Goal: Task Accomplishment & Management: Complete application form

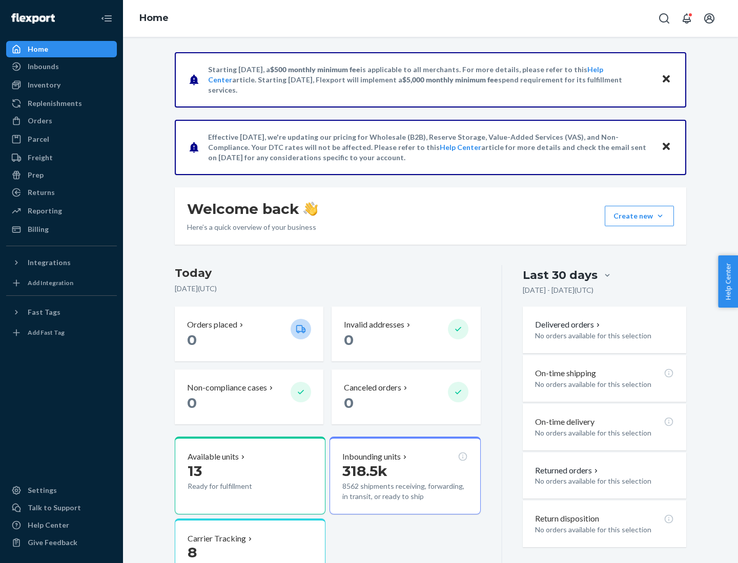
click at [660, 216] on button "Create new Create new inbound Create new order Create new product" at bounding box center [638, 216] width 69 height 20
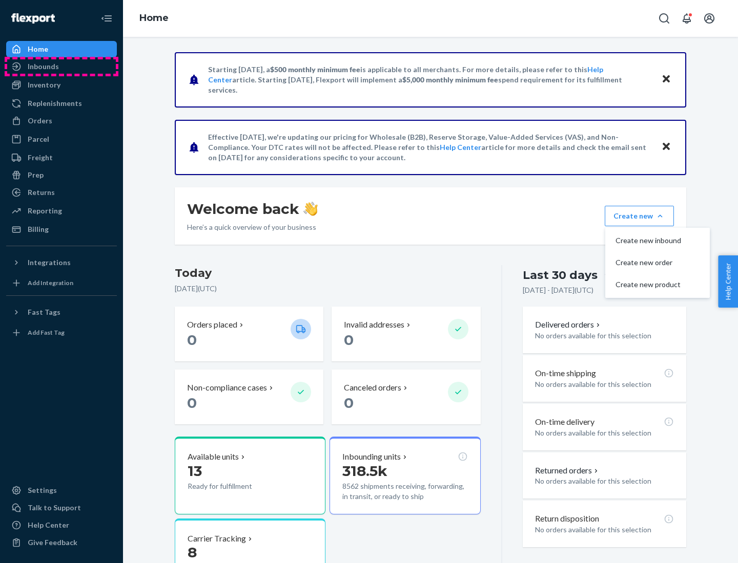
click at [61, 67] on div "Inbounds" at bounding box center [61, 66] width 109 height 14
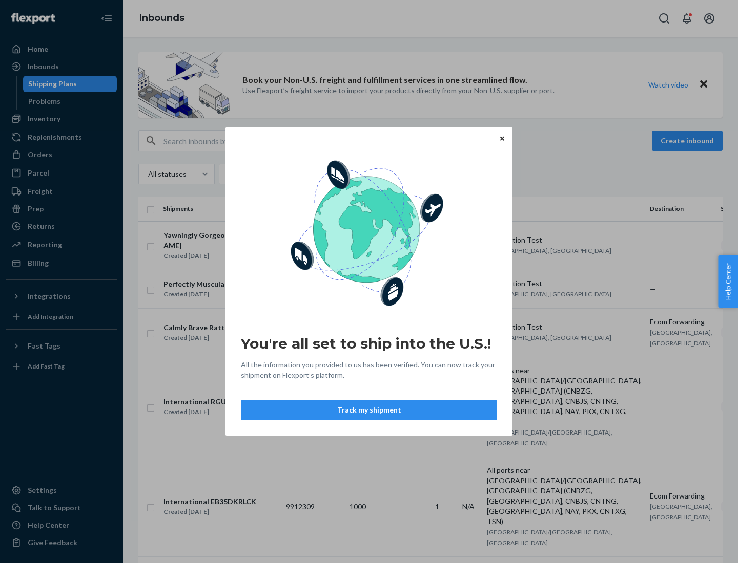
click at [61, 119] on div "You're all set to ship into the U.S.! All the information you provided to us ha…" at bounding box center [369, 281] width 738 height 563
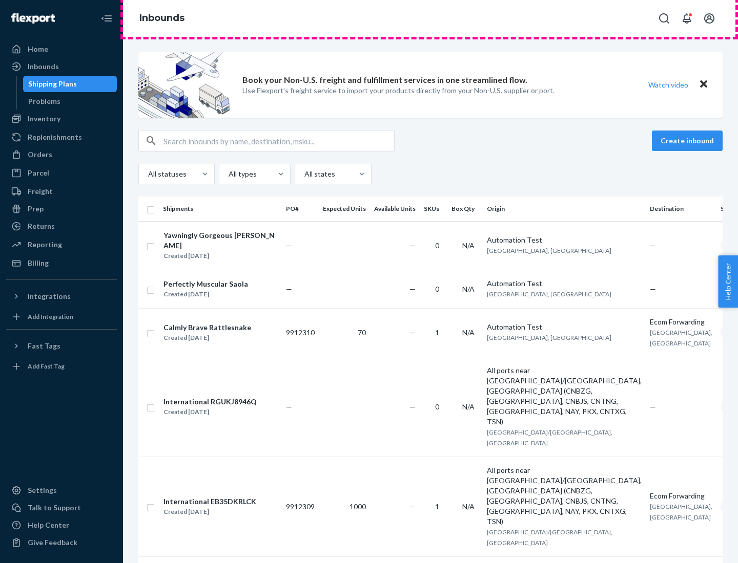
click at [430, 18] on div "Inbounds" at bounding box center [430, 18] width 615 height 37
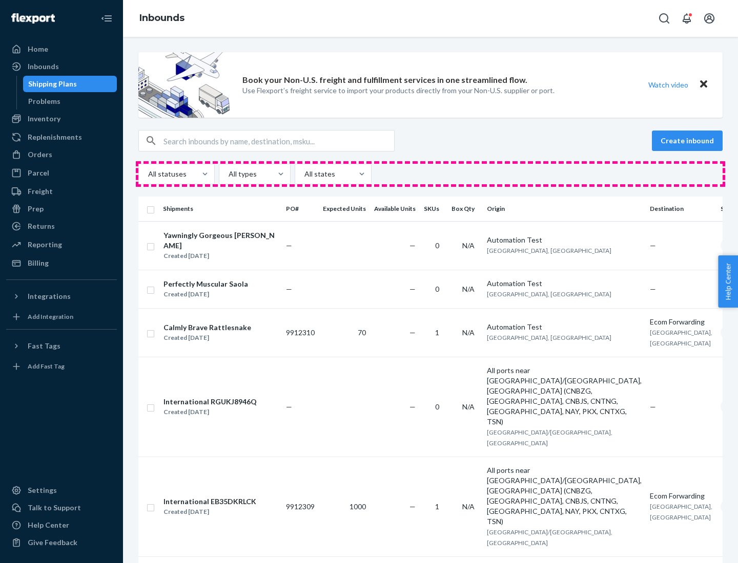
click at [430, 174] on div "All statuses All types All states" at bounding box center [430, 174] width 584 height 20
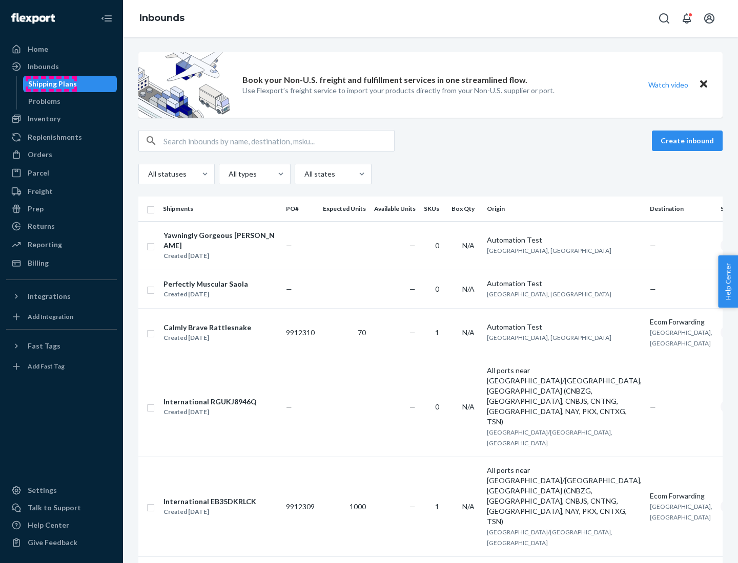
click at [51, 84] on div "Shipping Plans" at bounding box center [52, 84] width 49 height 10
click at [688, 141] on button "Create inbound" at bounding box center [686, 141] width 71 height 20
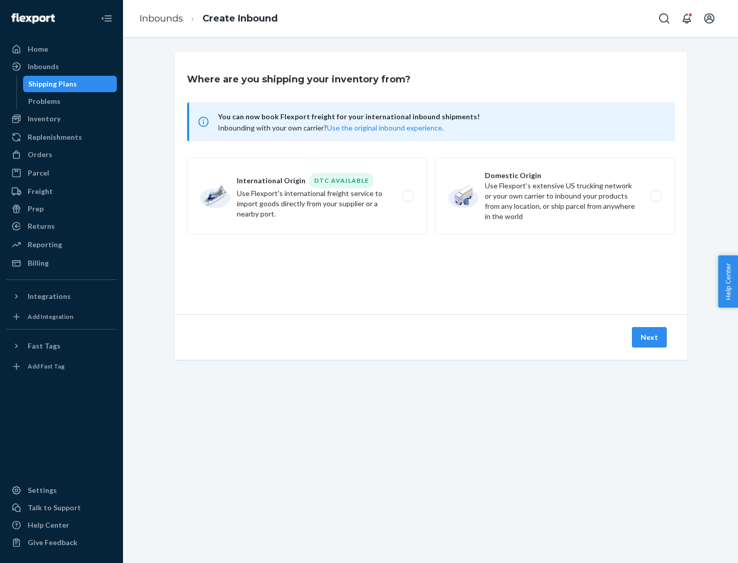
click at [307, 196] on label "International Origin DTC Available Use Flexport's international freight service…" at bounding box center [307, 196] width 240 height 77
click at [407, 196] on input "International Origin DTC Available Use Flexport's international freight service…" at bounding box center [410, 196] width 7 height 7
radio input "true"
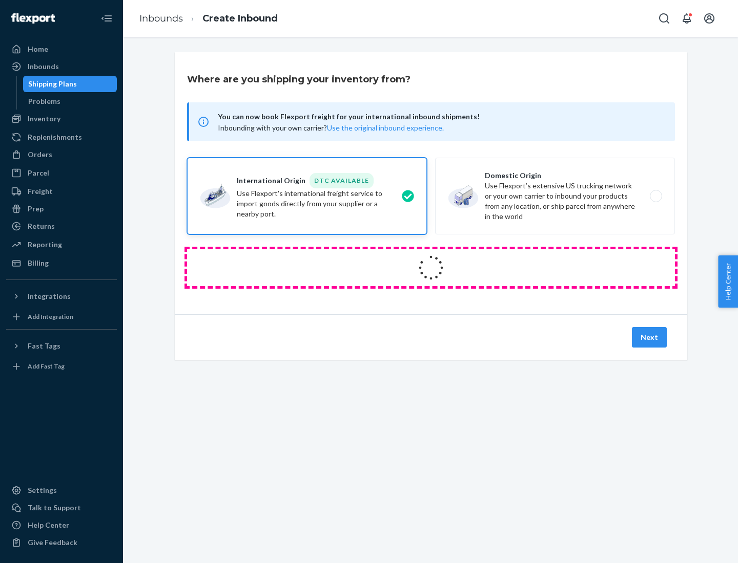
click at [431, 268] on icon at bounding box center [430, 267] width 37 height 37
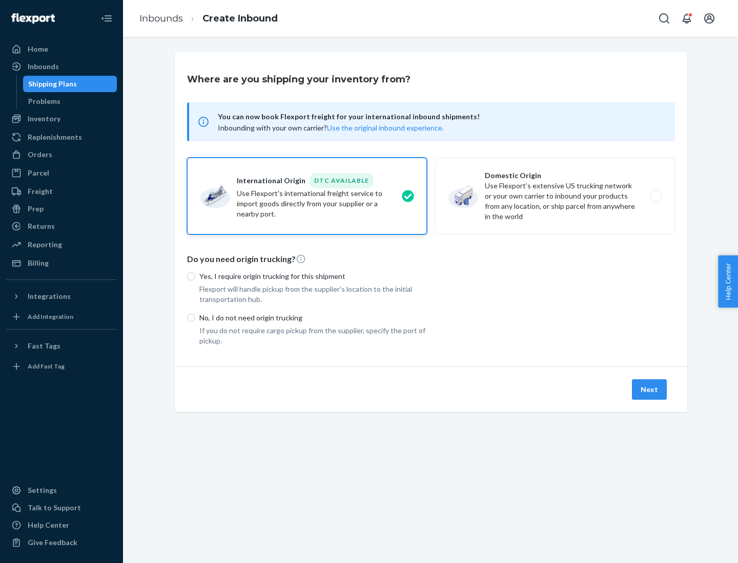
click at [313, 276] on p "Yes, I require origin trucking for this shipment" at bounding box center [312, 276] width 227 height 10
click at [195, 276] on input "Yes, I require origin trucking for this shipment" at bounding box center [191, 276] width 8 height 8
radio input "true"
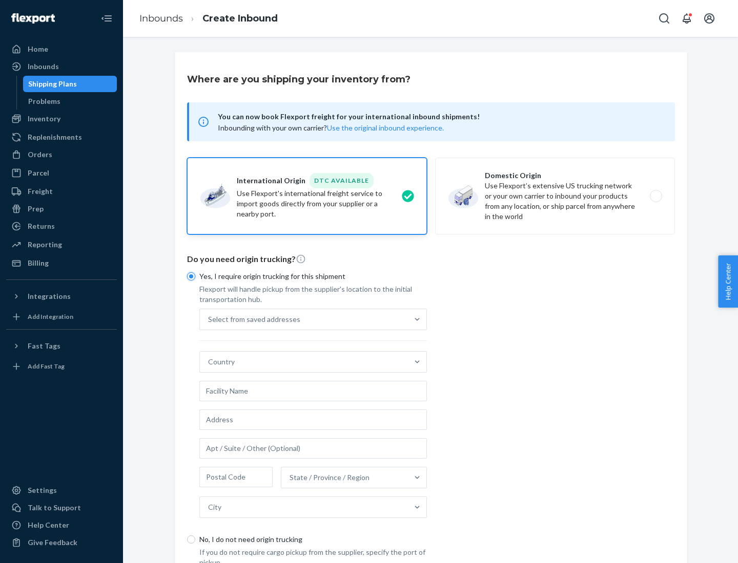
scroll to position [19, 0]
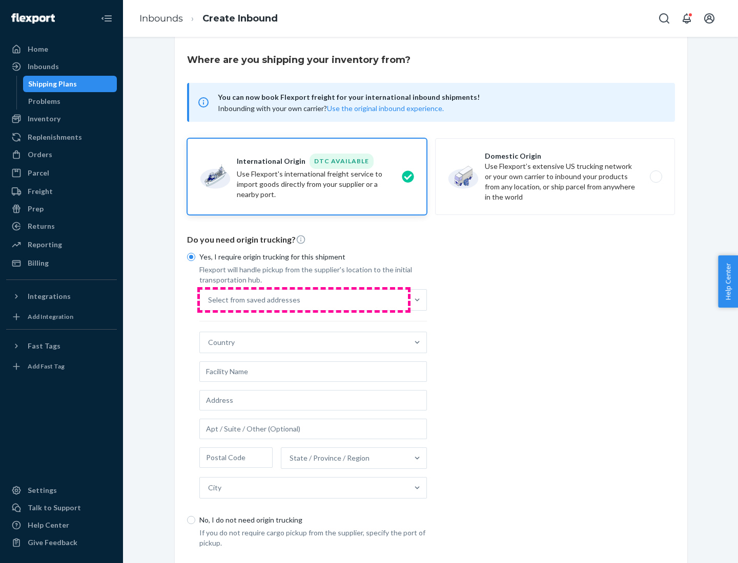
click at [304, 300] on div "Select from saved addresses" at bounding box center [304, 300] width 208 height 20
click at [209, 300] on input "Select from saved addresses" at bounding box center [208, 300] width 1 height 10
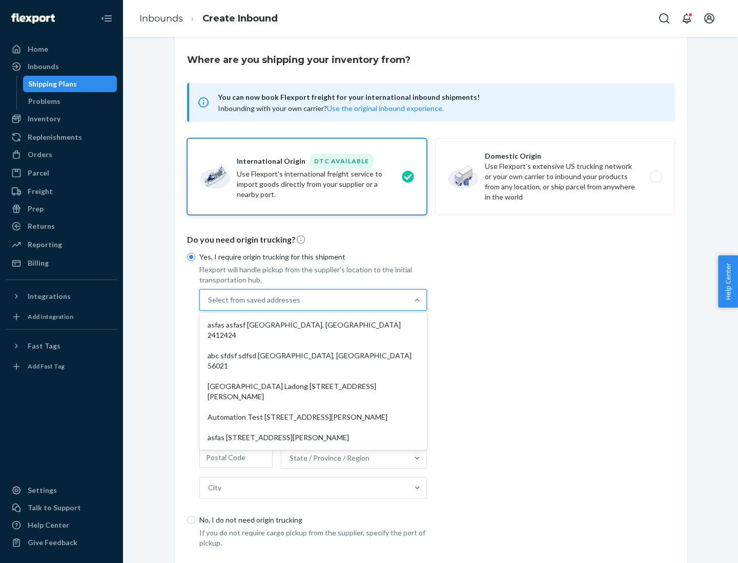
scroll to position [45, 0]
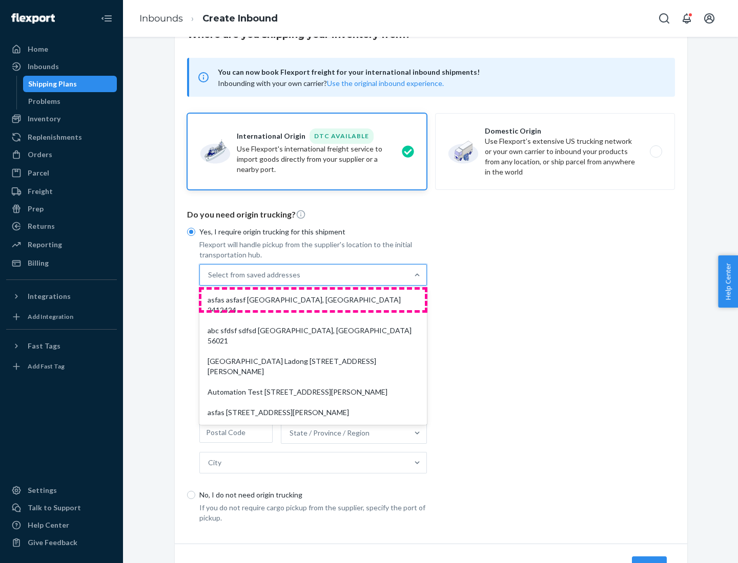
click at [313, 300] on div "asfas asfasf [GEOGRAPHIC_DATA], [GEOGRAPHIC_DATA] 2412424" at bounding box center [312, 305] width 223 height 31
click at [209, 280] on input "option asfas asfasf [GEOGRAPHIC_DATA], [GEOGRAPHIC_DATA] 2412424 focused, 1 of …" at bounding box center [208, 275] width 1 height 10
type input "asfas"
type input "asfasf"
type input "2412424"
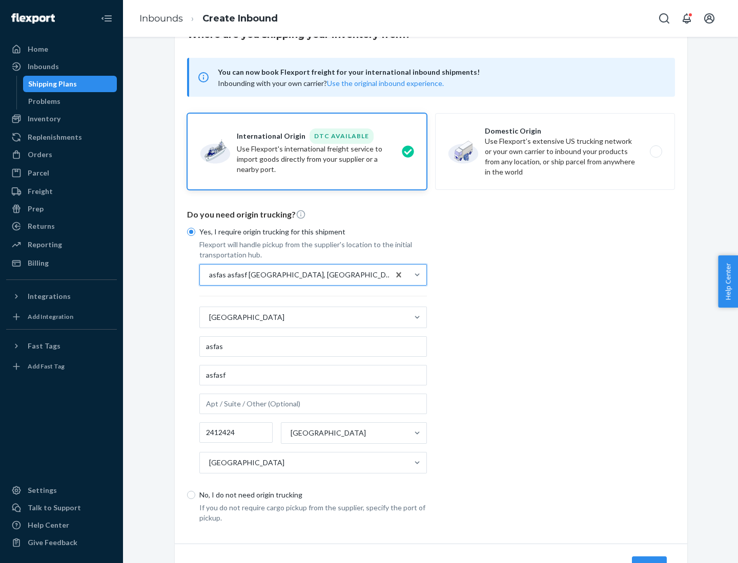
scroll to position [95, 0]
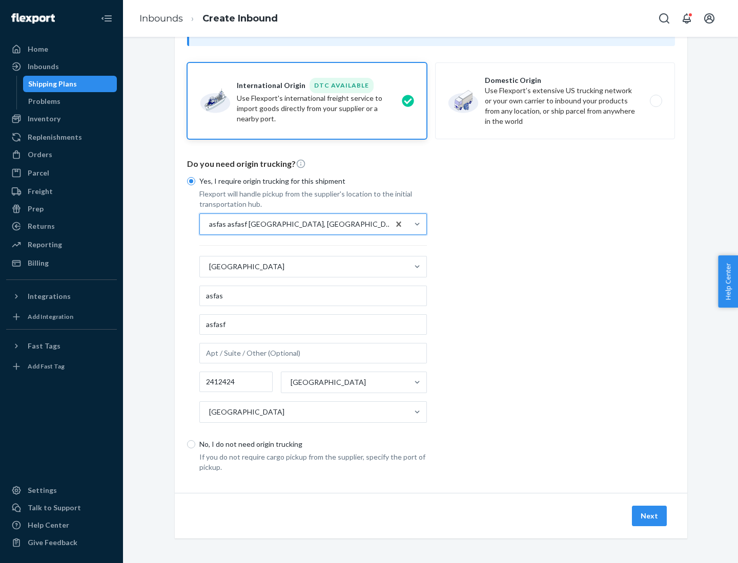
click at [649, 516] on button "Next" at bounding box center [648, 516] width 35 height 20
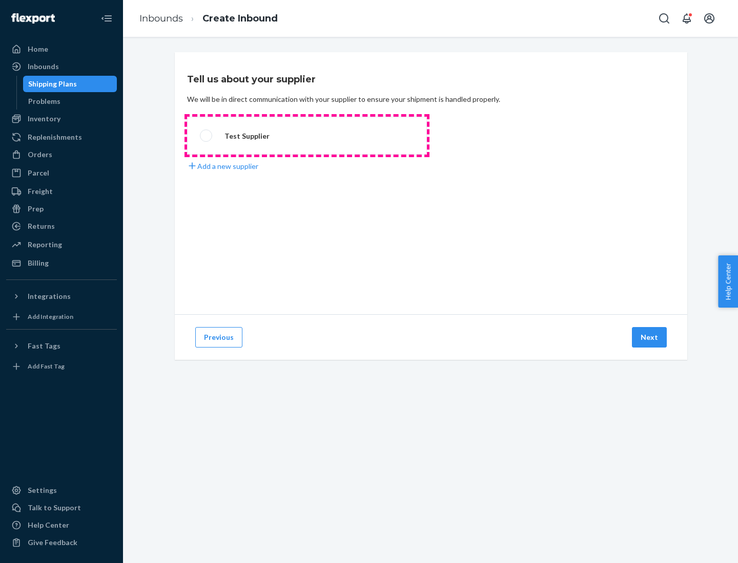
click at [307, 136] on label "Test Supplier" at bounding box center [307, 136] width 240 height 38
click at [206, 136] on input "Test Supplier" at bounding box center [203, 136] width 7 height 7
radio input "true"
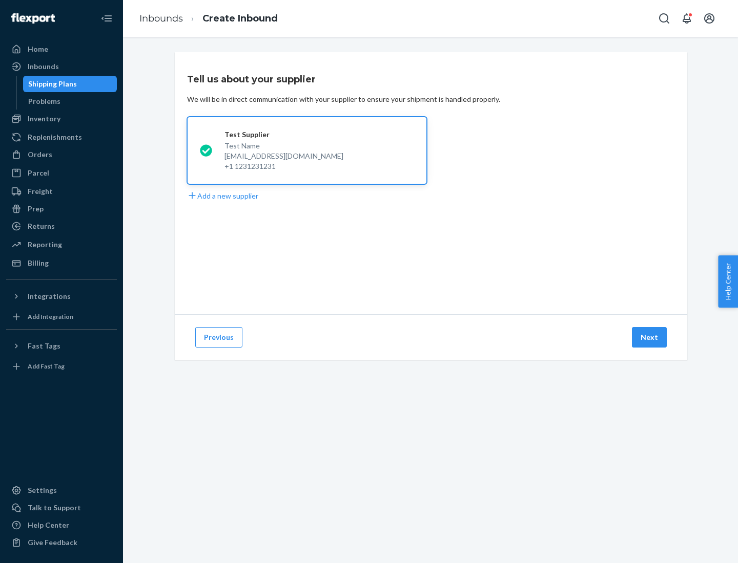
click at [649, 338] on button "Next" at bounding box center [648, 337] width 35 height 20
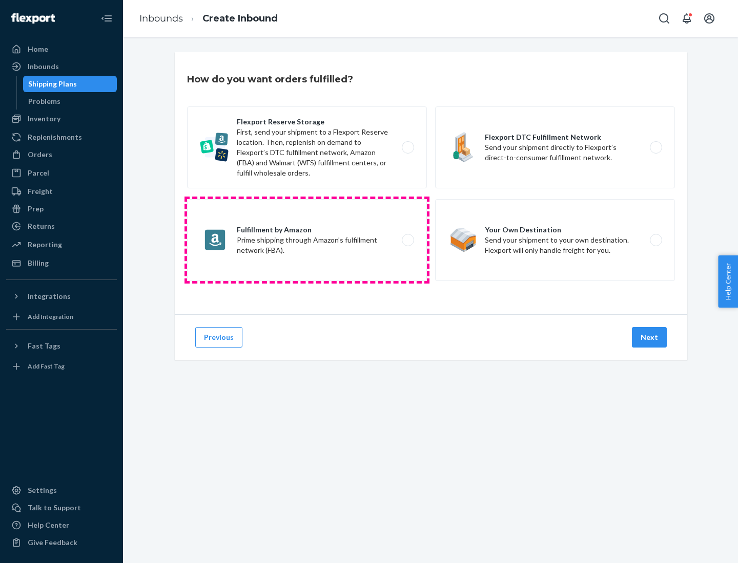
click at [307, 240] on label "Fulfillment by Amazon Prime shipping through Amazon’s fulfillment network (FBA)." at bounding box center [307, 240] width 240 height 82
click at [407, 240] on input "Fulfillment by Amazon Prime shipping through Amazon’s fulfillment network (FBA)." at bounding box center [410, 240] width 7 height 7
radio input "true"
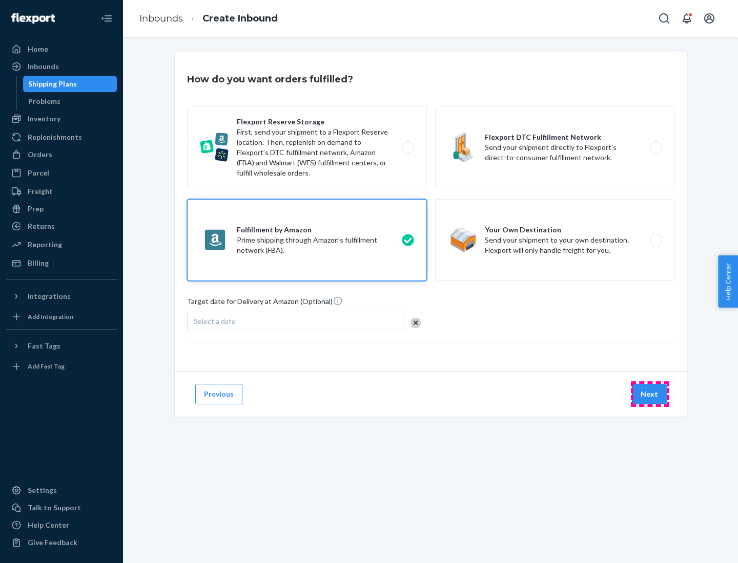
click at [649, 394] on button "Next" at bounding box center [648, 394] width 35 height 20
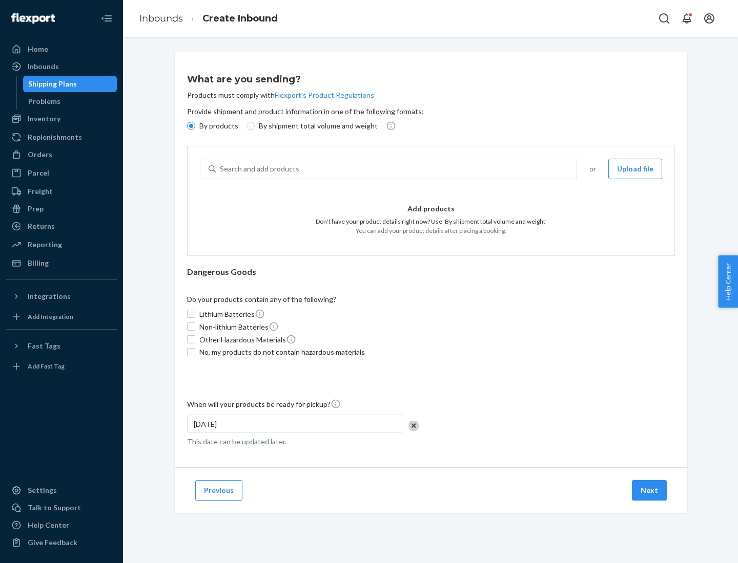
click at [315, 126] on p "By shipment total volume and weight" at bounding box center [318, 126] width 119 height 10
click at [255, 126] on input "By shipment total volume and weight" at bounding box center [250, 126] width 8 height 8
radio input "true"
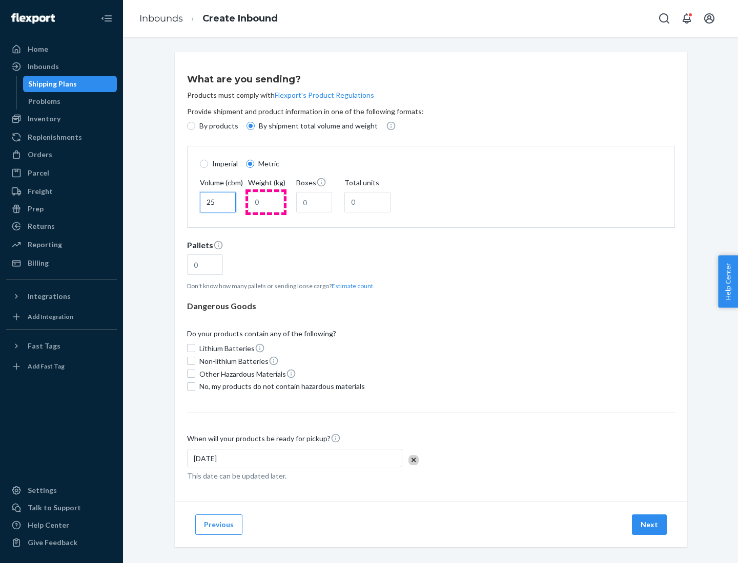
type input "25"
type input "100"
type input "50"
type input "500"
click at [350, 286] on button "Estimate count" at bounding box center [351, 286] width 41 height 9
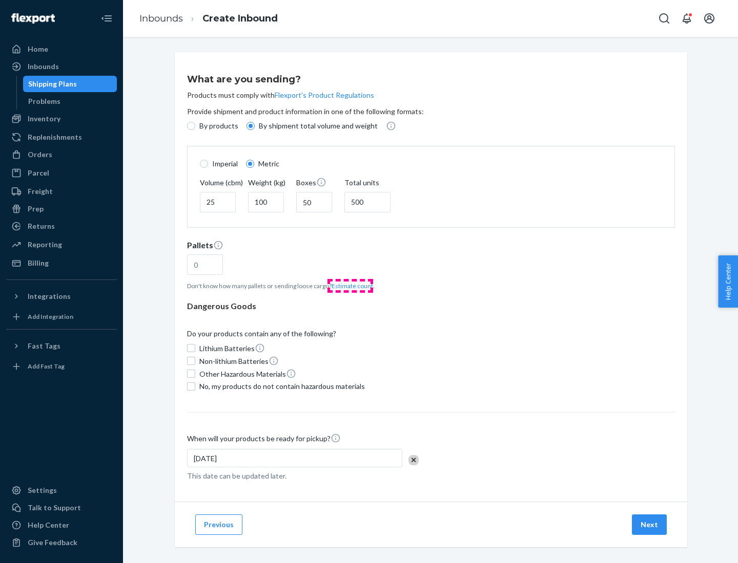
type input "16"
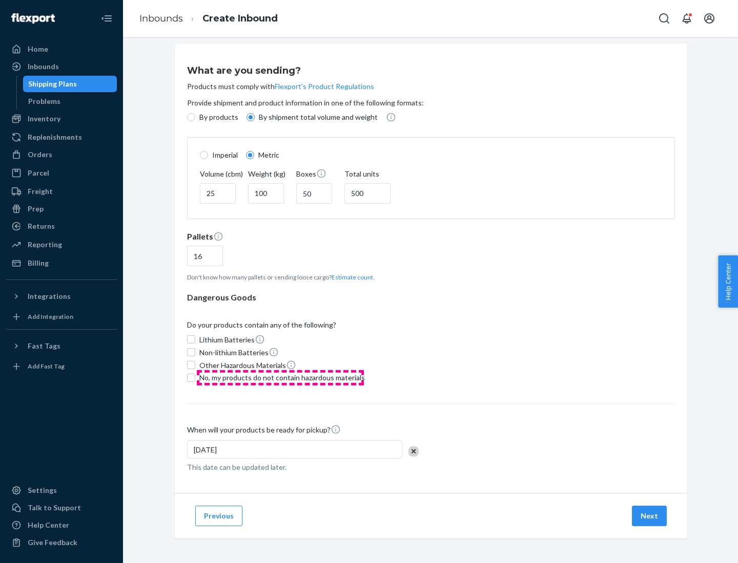
click at [280, 377] on span "No, my products do not contain hazardous materials" at bounding box center [281, 378] width 165 height 10
click at [195, 377] on input "No, my products do not contain hazardous materials" at bounding box center [191, 378] width 8 height 8
checkbox input "true"
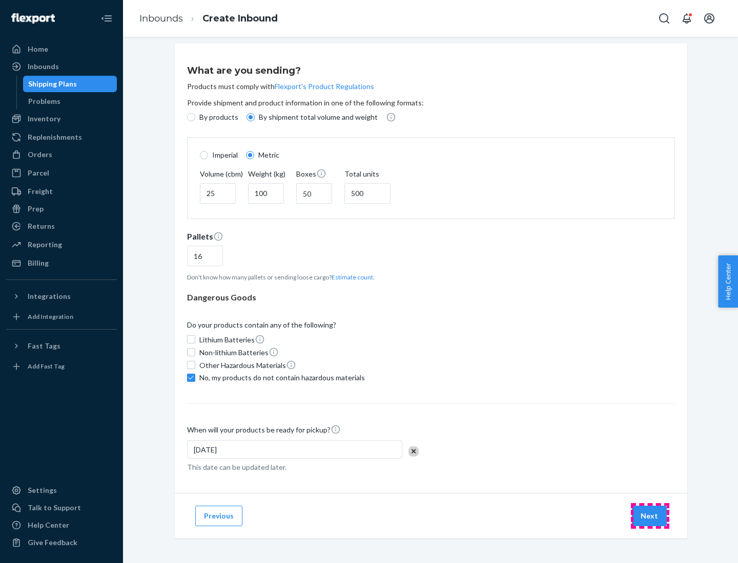
click at [649, 516] on button "Next" at bounding box center [648, 516] width 35 height 20
